Goal: Book appointment/travel/reservation

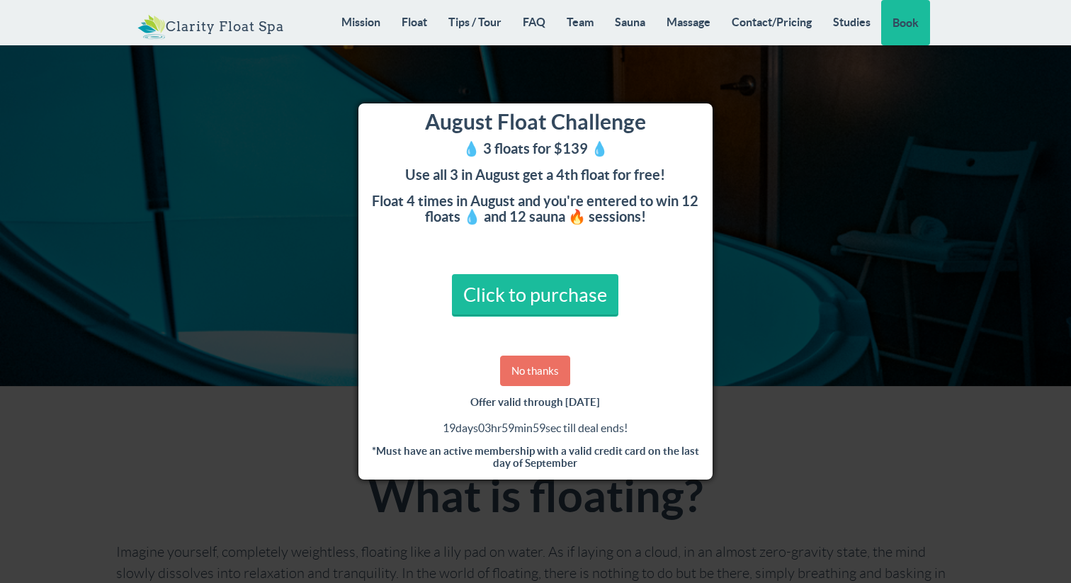
click at [553, 367] on link "No thanks" at bounding box center [535, 371] width 70 height 30
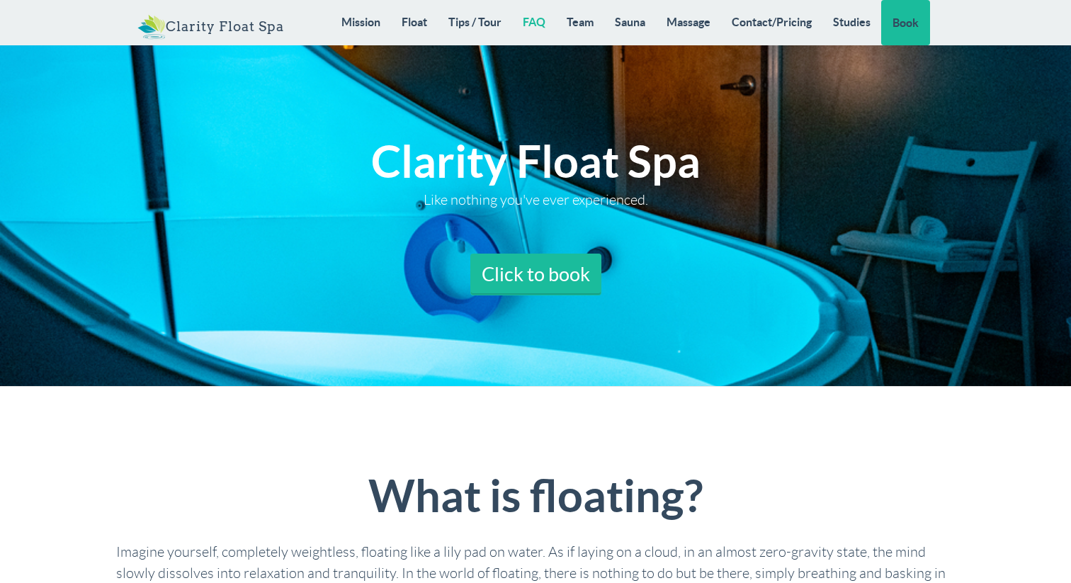
click at [546, 22] on link "FAQ" at bounding box center [534, 22] width 44 height 44
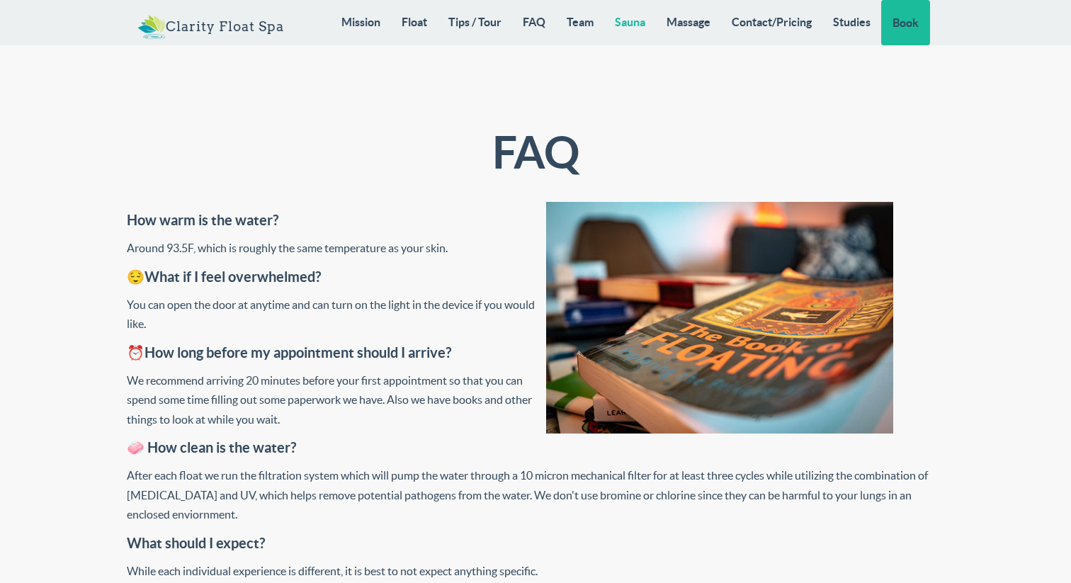
click at [617, 22] on link "Sauna" at bounding box center [630, 22] width 52 height 44
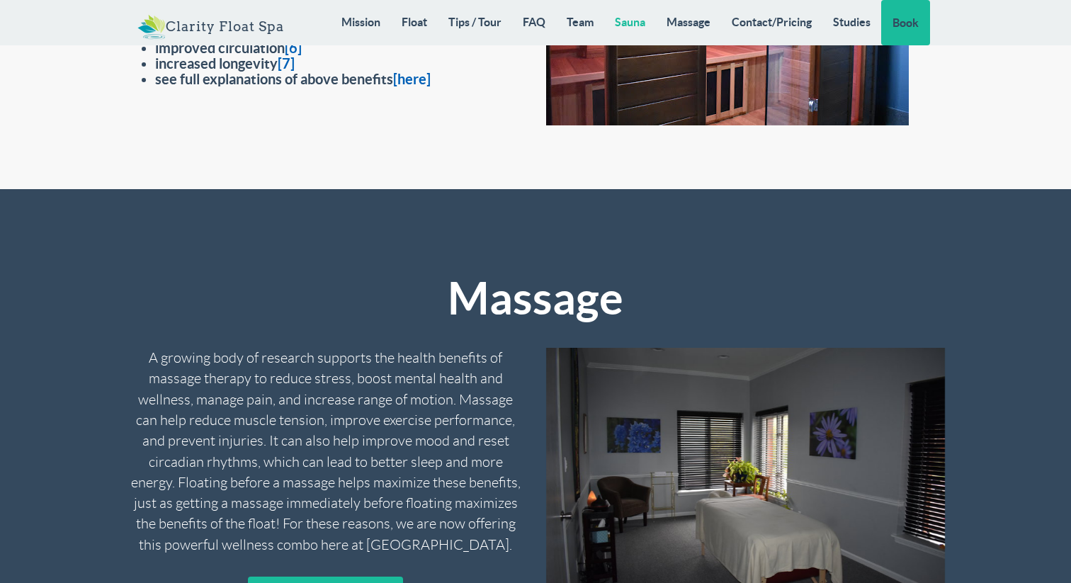
scroll to position [10860, 0]
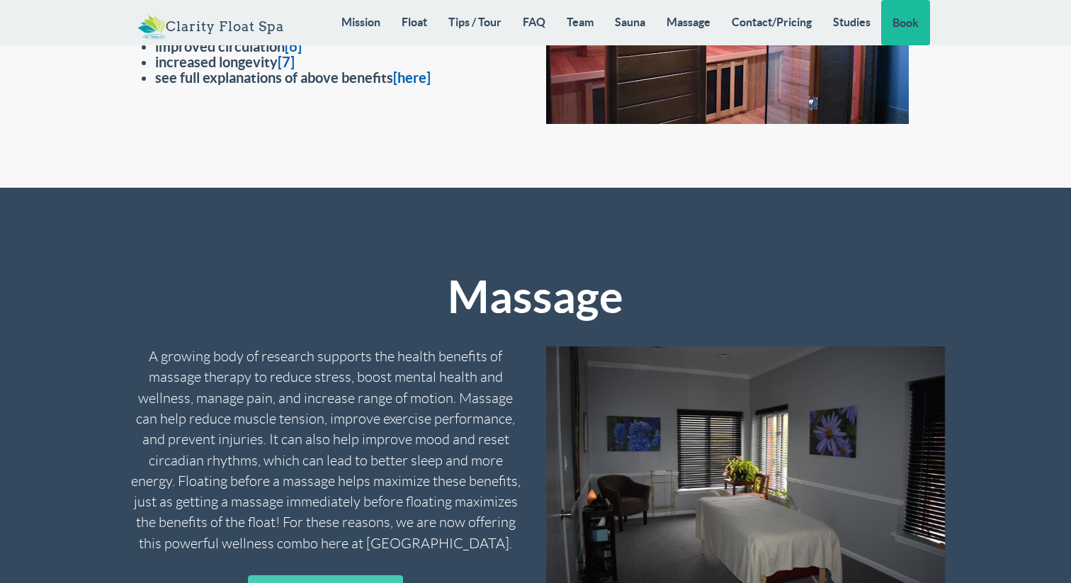
click at [780, 29] on link "Contact/Pricing" at bounding box center [771, 22] width 101 height 44
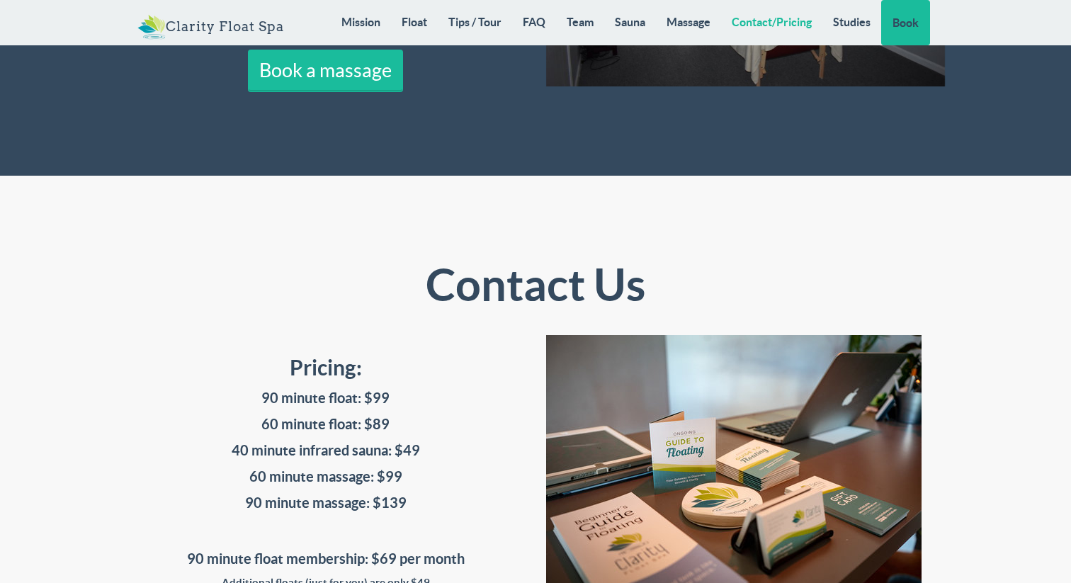
scroll to position [11390, 0]
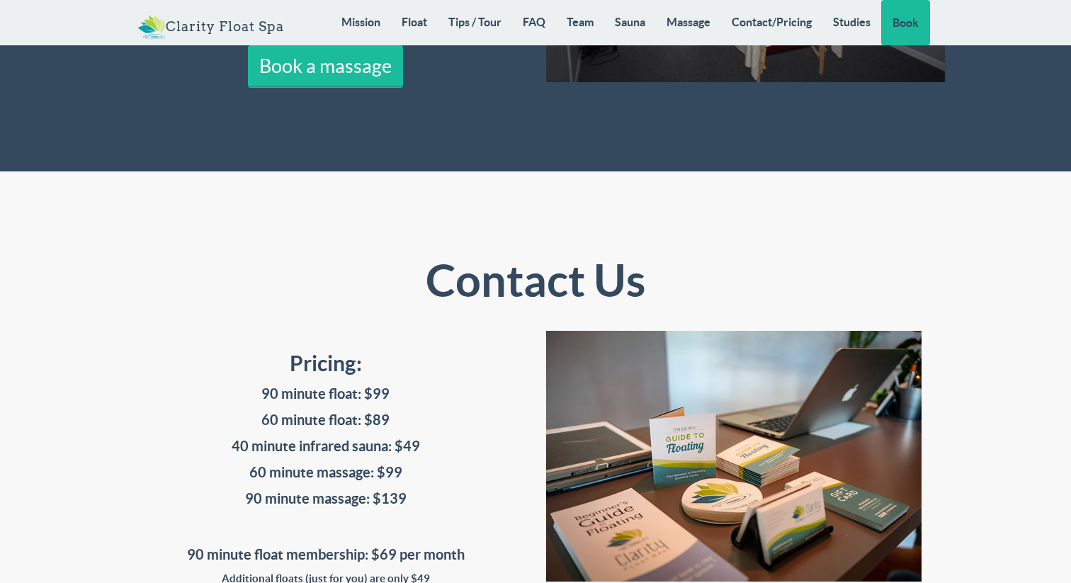
drag, startPoint x: 373, startPoint y: 266, endPoint x: 390, endPoint y: 266, distance: 17.7
click at [390, 412] on h4 "60 minute float: $89" at bounding box center [326, 420] width 399 height 16
click at [412, 439] on h4 "40 minute infrared sauna: $49" at bounding box center [326, 447] width 399 height 16
drag, startPoint x: 417, startPoint y: 288, endPoint x: 247, endPoint y: 262, distance: 172.6
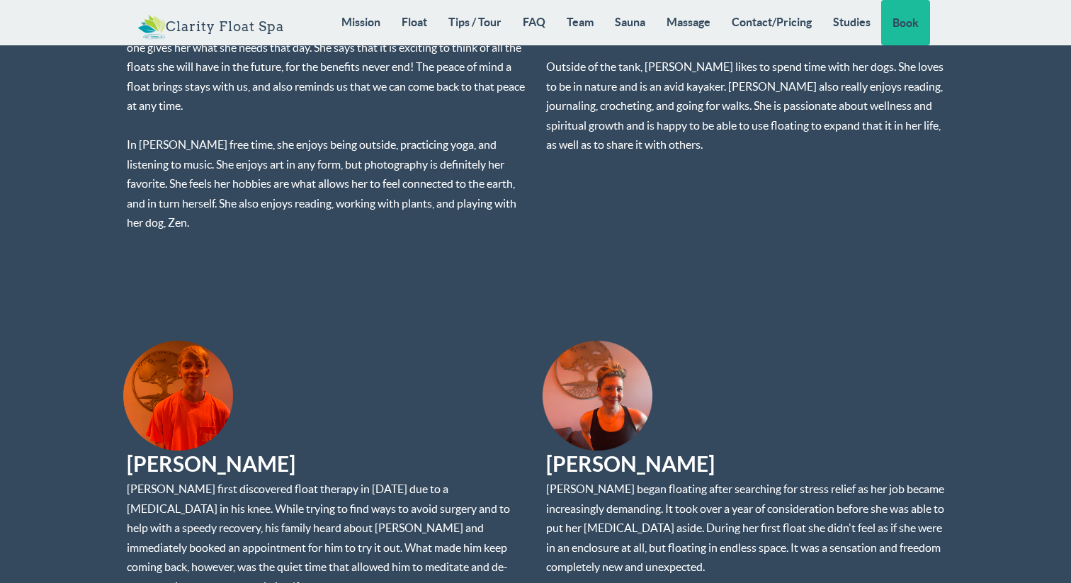
scroll to position [9015, 0]
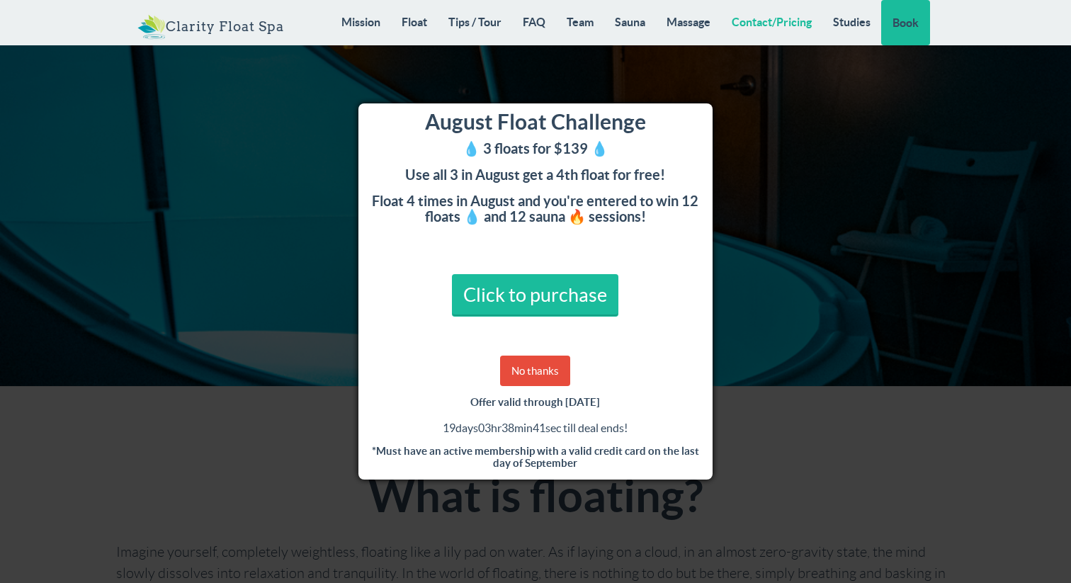
click at [724, 1] on link "Contact/Pricing" at bounding box center [771, 22] width 101 height 44
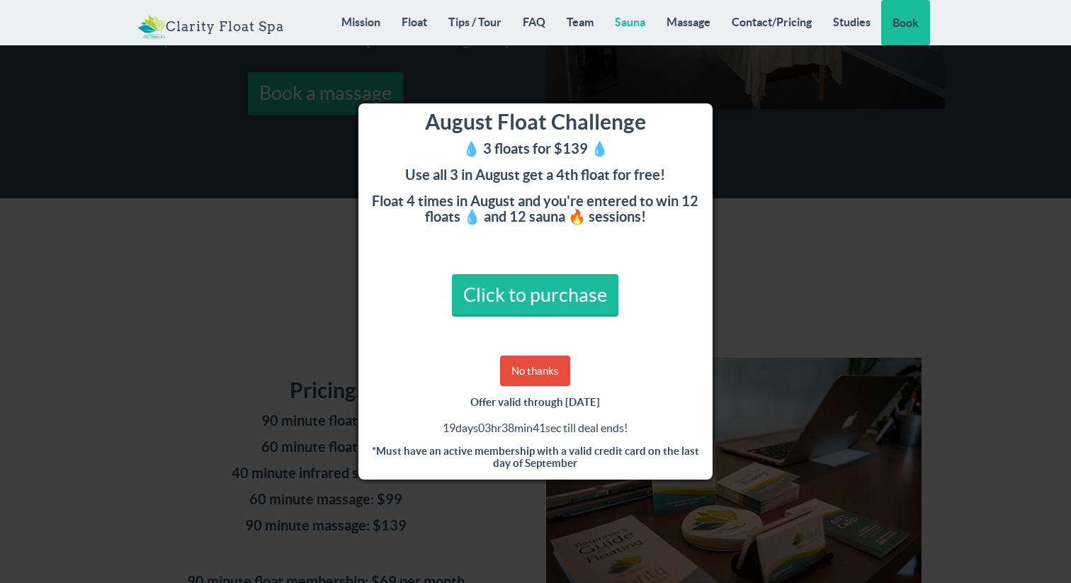
click at [626, 21] on link "Sauna" at bounding box center [630, 22] width 52 height 44
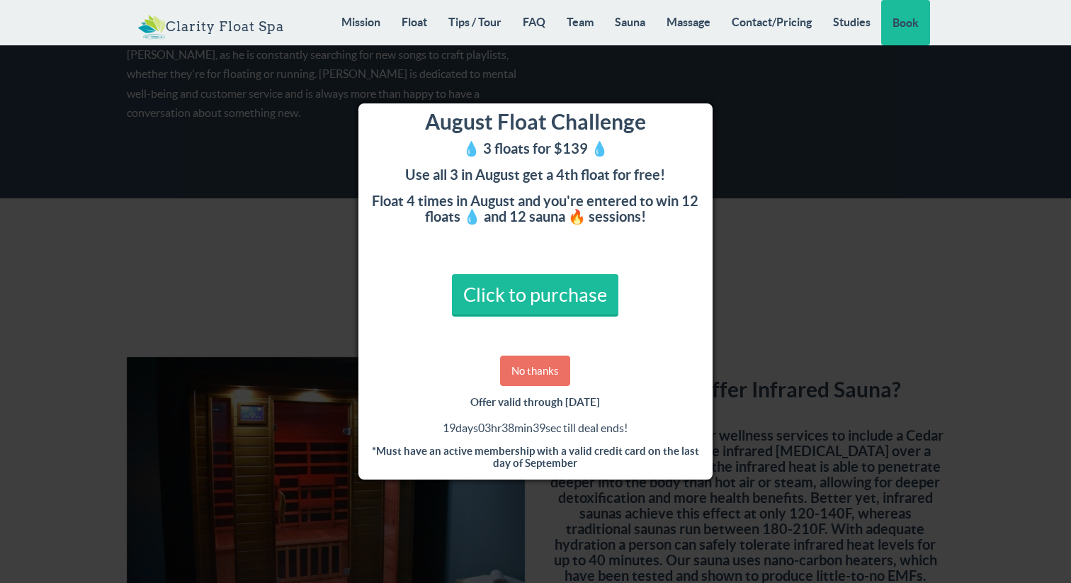
click at [531, 366] on link "No thanks" at bounding box center [535, 371] width 70 height 30
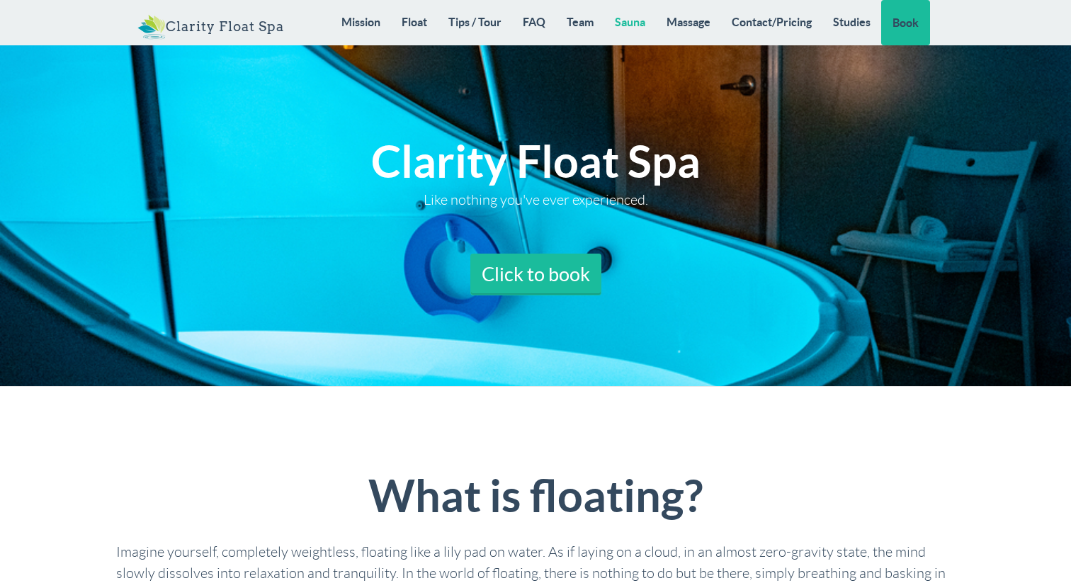
click at [639, 26] on link "Sauna" at bounding box center [630, 22] width 52 height 44
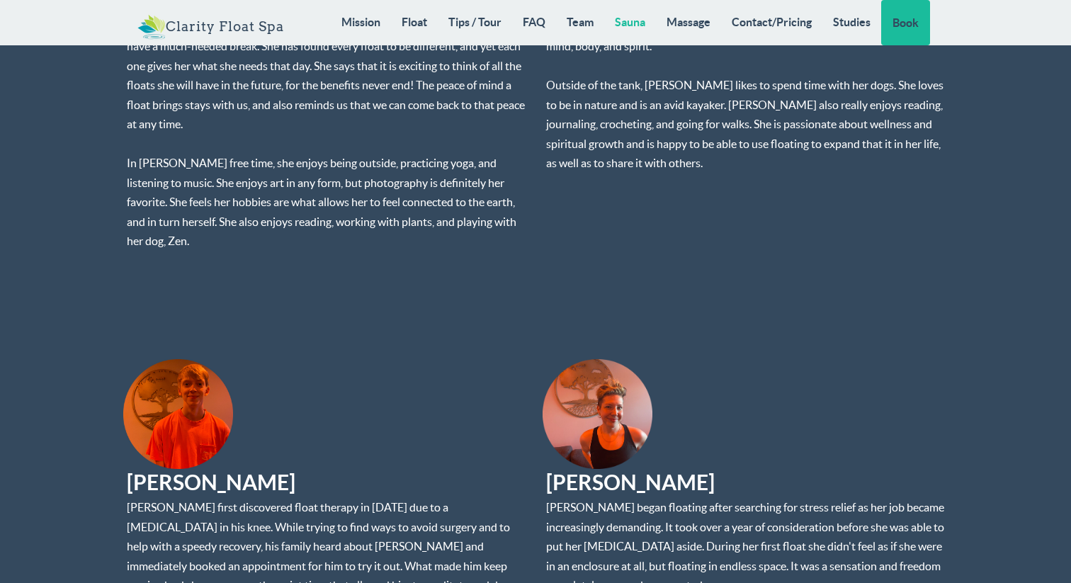
scroll to position [10051, 0]
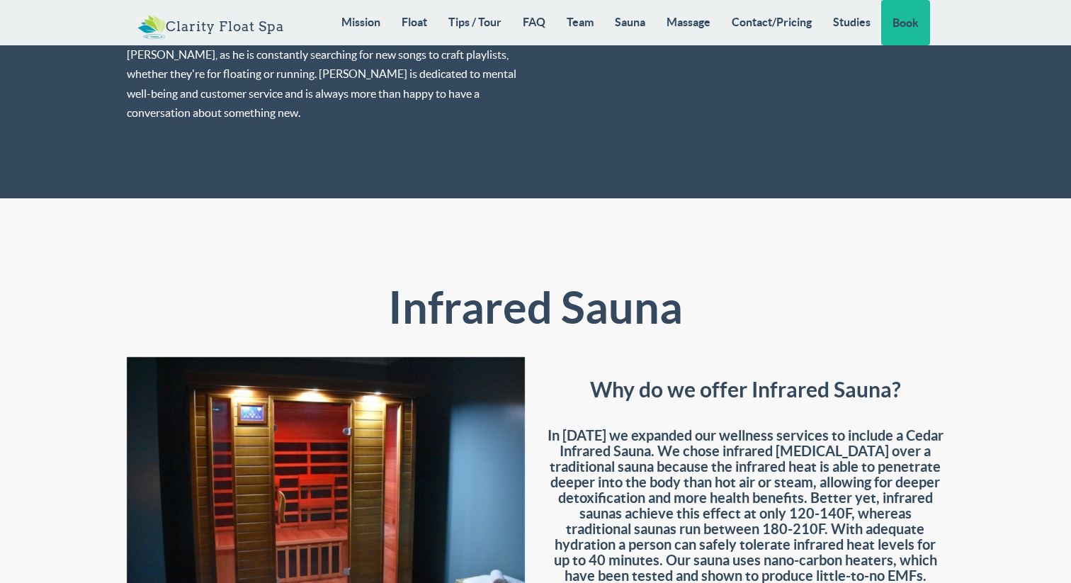
drag, startPoint x: 708, startPoint y: 302, endPoint x: 824, endPoint y: 315, distance: 116.9
click at [824, 412] on h4 "In [DATE] we expanded our wellness services to include a Cedar Infrared Sauna. …" at bounding box center [745, 527] width 399 height 230
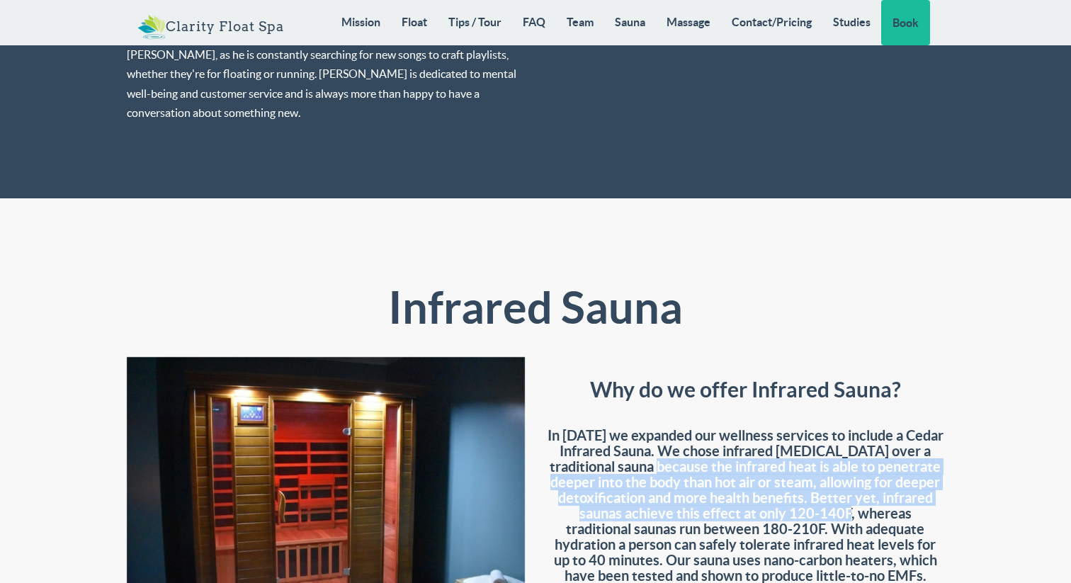
drag, startPoint x: 626, startPoint y: 309, endPoint x: 817, endPoint y: 365, distance: 198.6
click at [817, 412] on h4 "In [DATE] we expanded our wellness services to include a Cedar Infrared Sauna. …" at bounding box center [745, 527] width 399 height 230
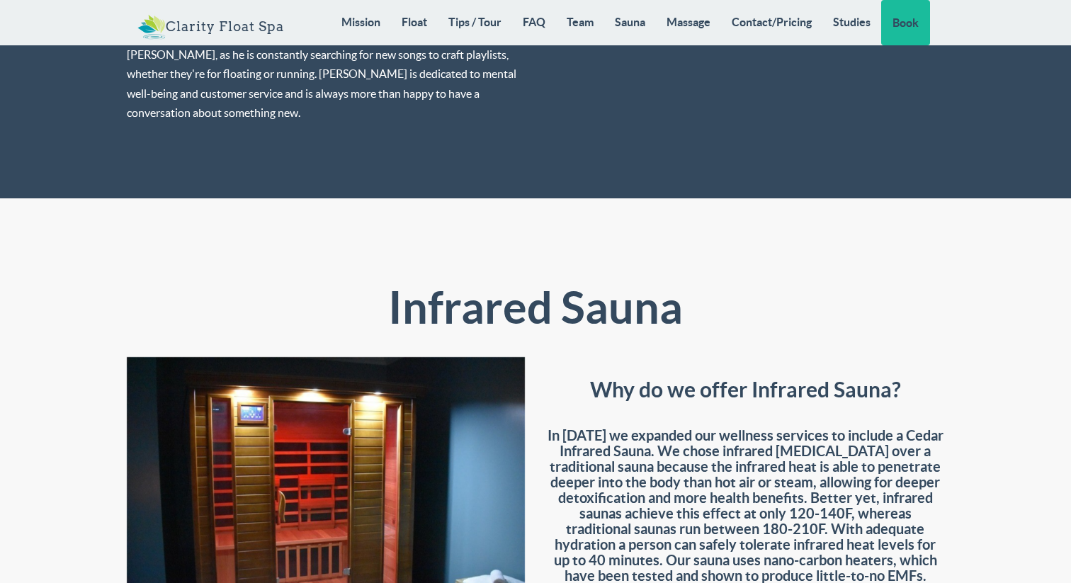
click at [878, 412] on h4 "In [DATE] we expanded our wellness services to include a Cedar Infrared Sauna. …" at bounding box center [745, 527] width 399 height 230
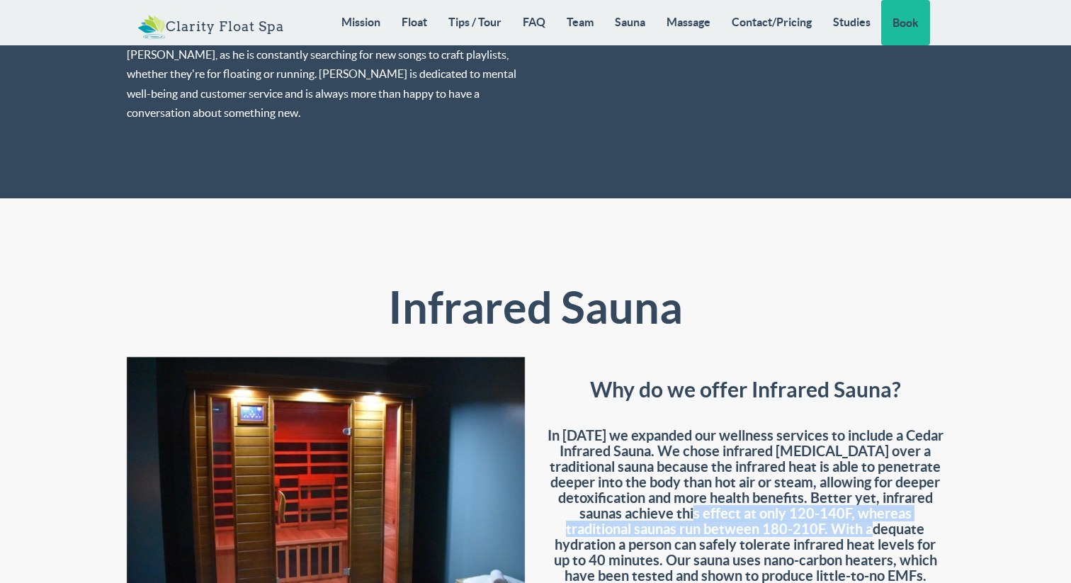
drag, startPoint x: 665, startPoint y: 361, endPoint x: 864, endPoint y: 369, distance: 198.5
click at [863, 412] on h4 "In [DATE] we expanded our wellness services to include a Cedar Infrared Sauna. …" at bounding box center [745, 527] width 399 height 230
click at [882, 412] on h4 "In [DATE] we expanded our wellness services to include a Cedar Infrared Sauna. …" at bounding box center [745, 527] width 399 height 230
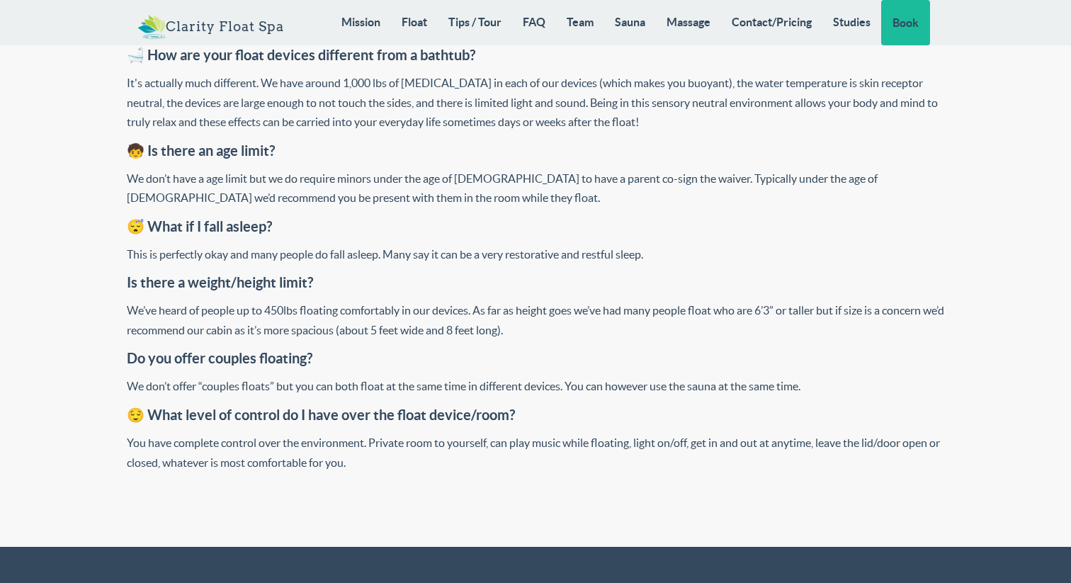
scroll to position [5859, 0]
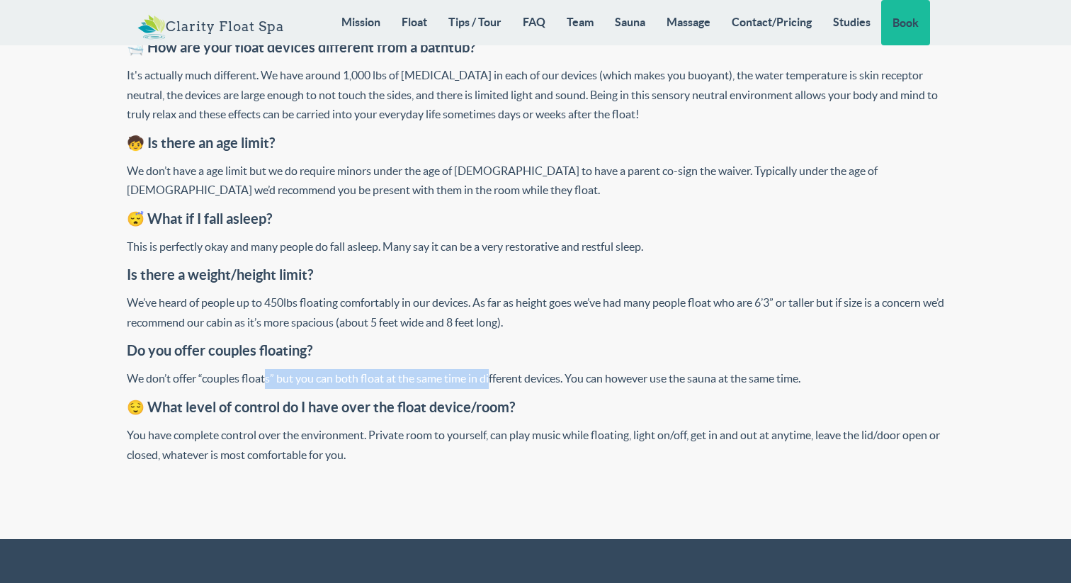
drag, startPoint x: 357, startPoint y: 397, endPoint x: 684, endPoint y: 388, distance: 327.4
click at [684, 388] on div "We don’t offer “couples floats” but you can both float at the same time in diff…" at bounding box center [536, 379] width 818 height 20
click at [725, 415] on h4 "😌 What level of control do I have over the float device/room?" at bounding box center [536, 408] width 818 height 16
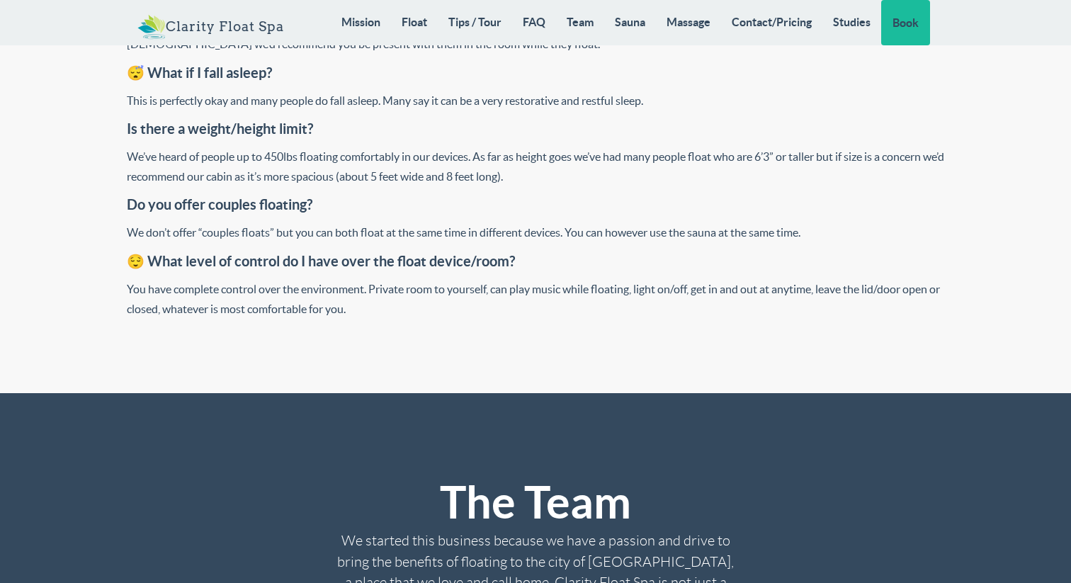
scroll to position [6032, 0]
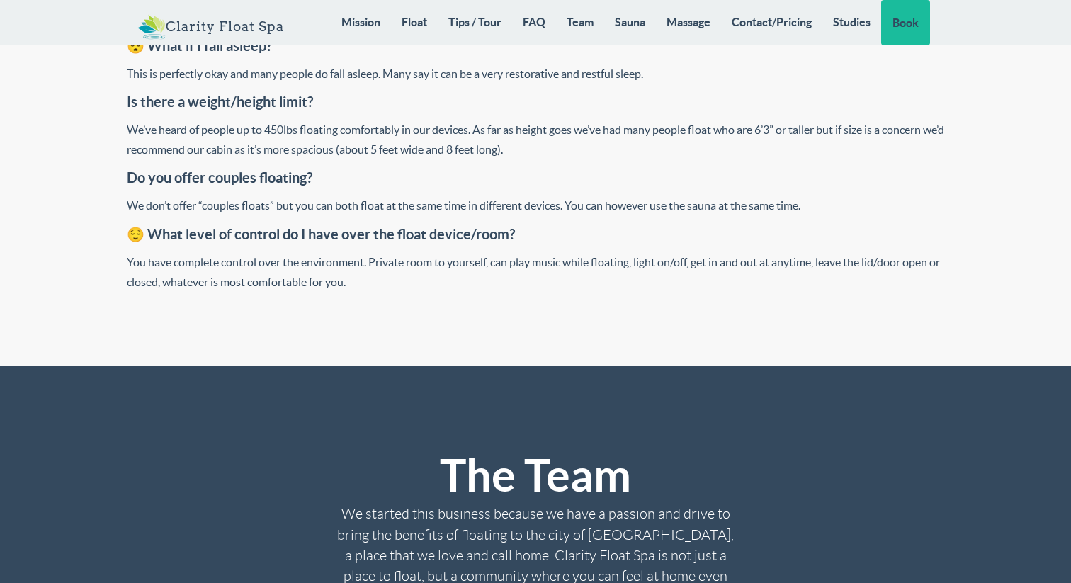
drag, startPoint x: 591, startPoint y: 217, endPoint x: 842, endPoint y: 227, distance: 251.7
click at [842, 216] on div "We don’t offer “couples floats” but you can both float at the same time in diff…" at bounding box center [536, 206] width 818 height 20
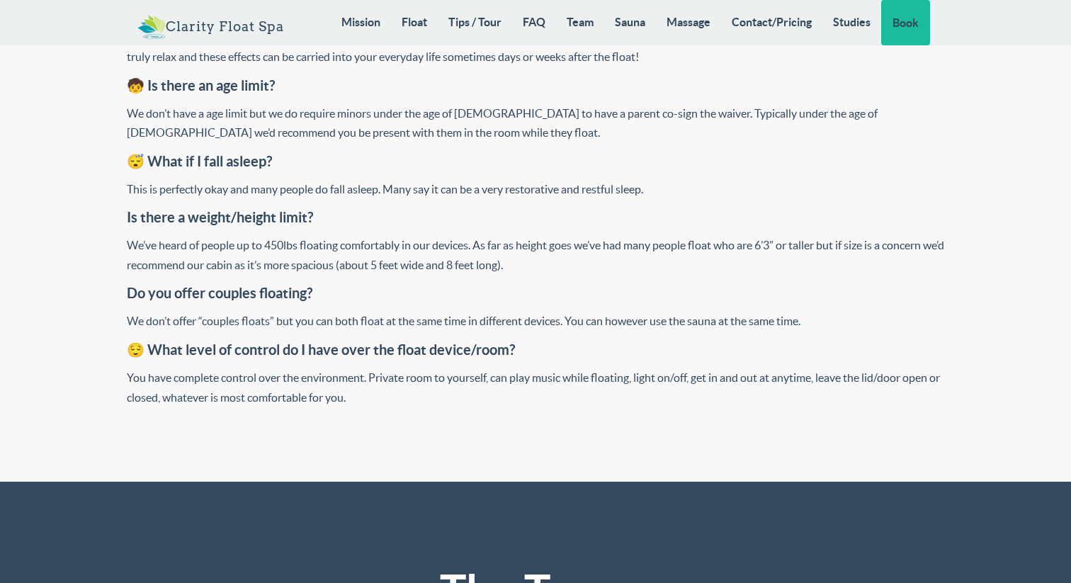
scroll to position [5893, 0]
